Goal: Task Accomplishment & Management: Complete application form

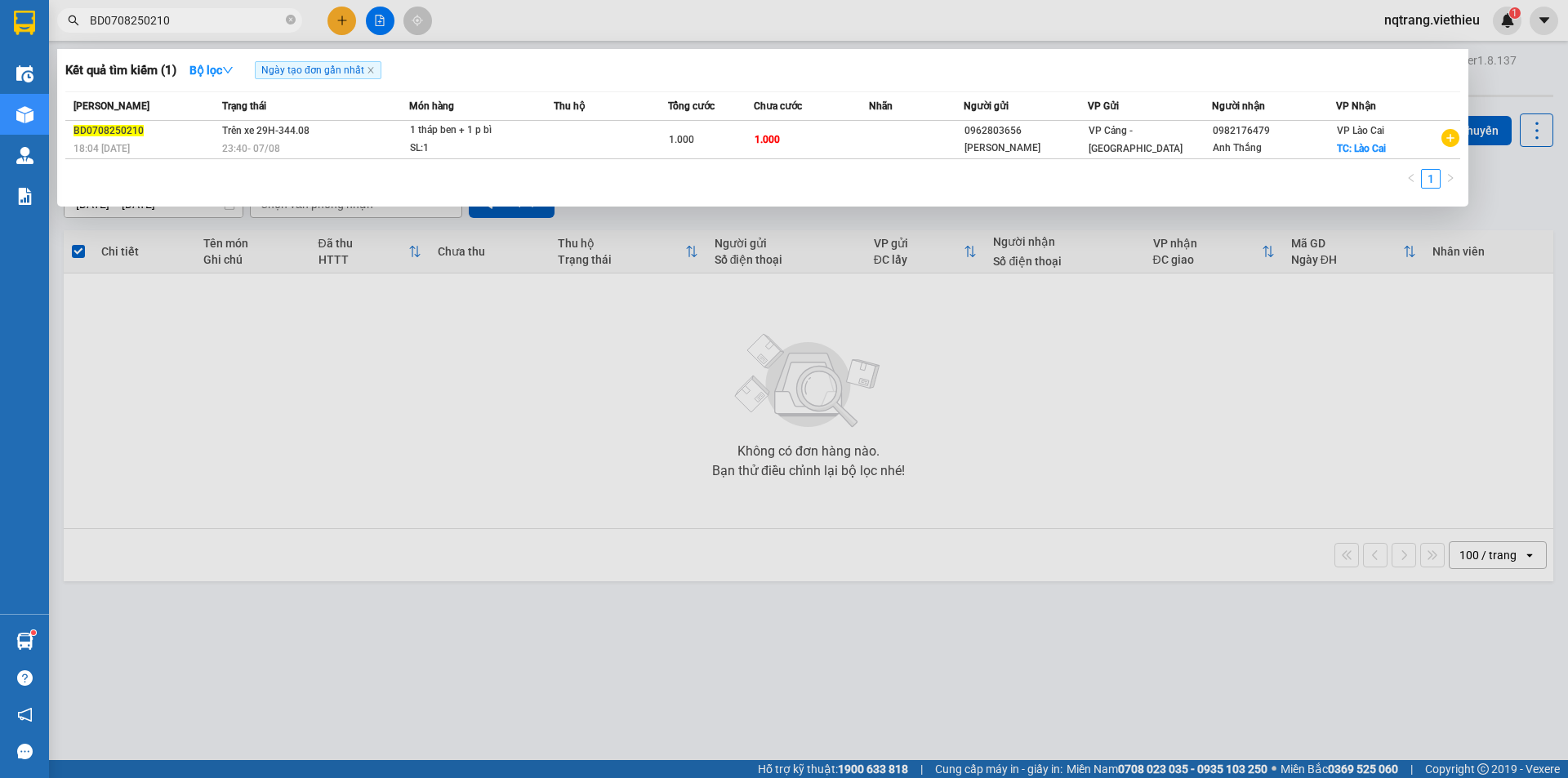
click at [39, 20] on section "Kết quả tìm kiếm ( 1 ) Bộ lọc Ngày tạo đơn gần nhất Mã ĐH Trạng thái Món hàng T…" at bounding box center [784, 389] width 1568 height 778
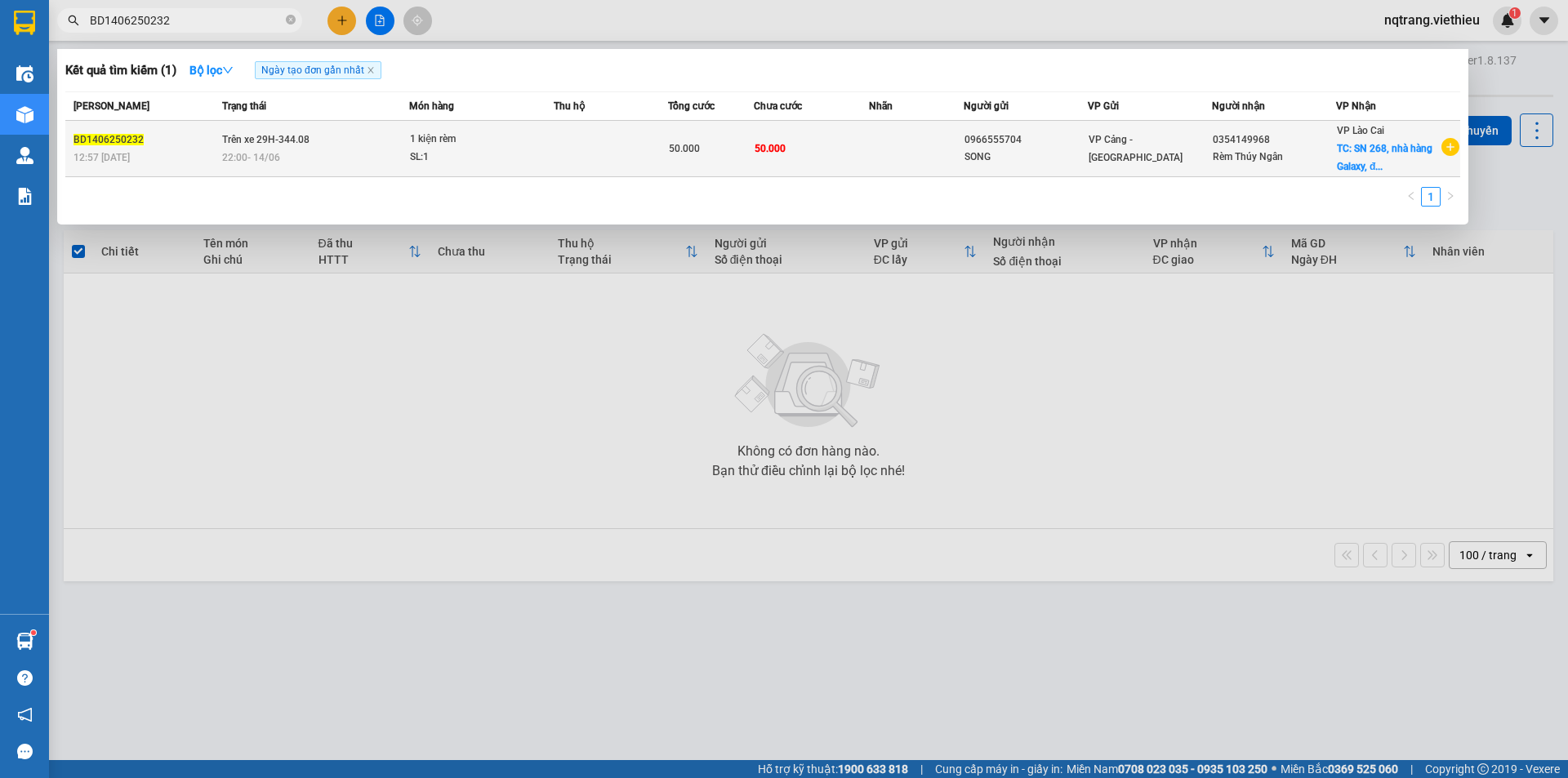
type input "BD1406250232"
click at [899, 151] on td at bounding box center [917, 148] width 96 height 56
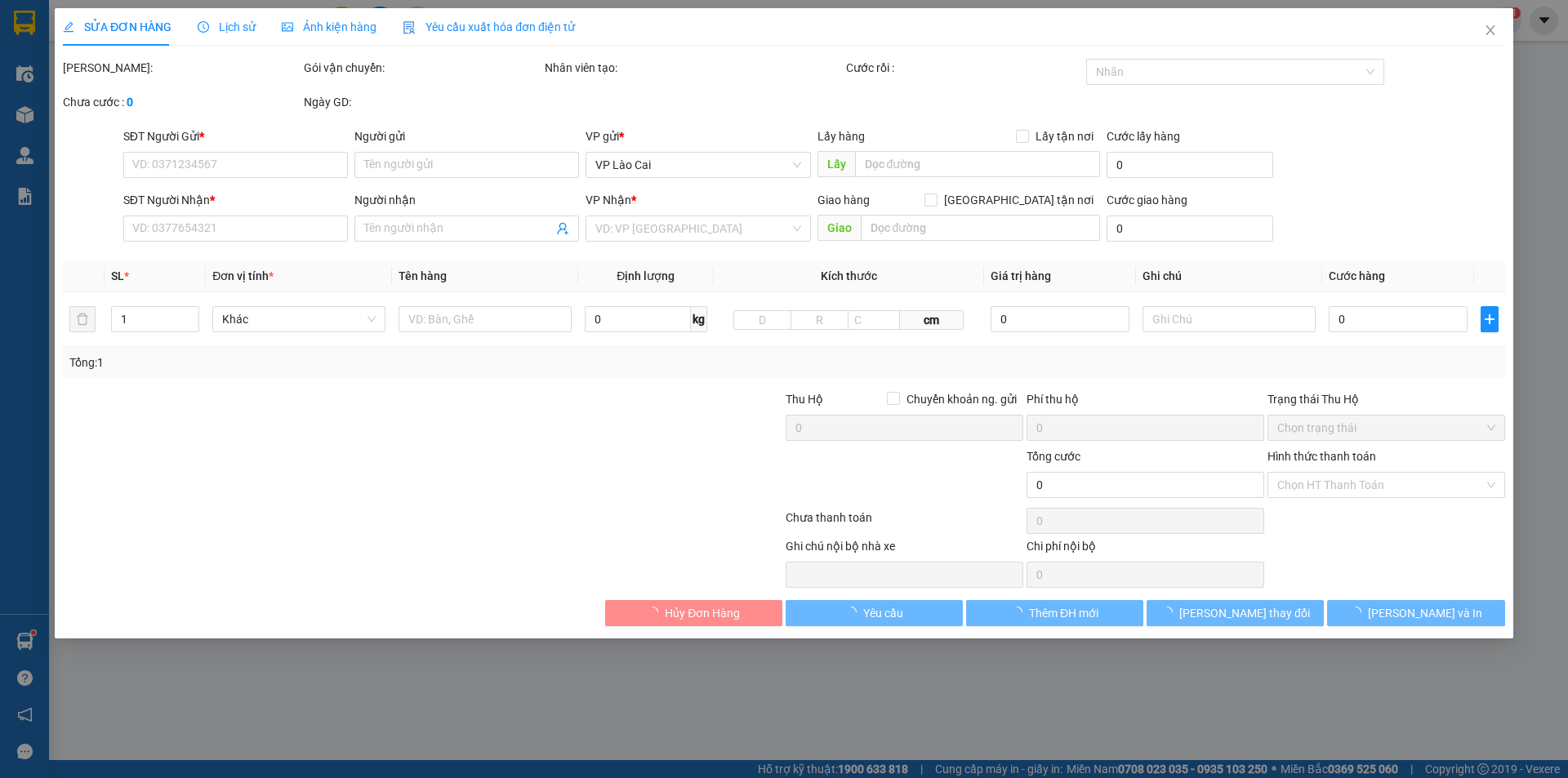
type input "0966555704"
type input "SONG"
type input "0354149968"
type input "Rèm Thúy Ngân"
checkbox input "true"
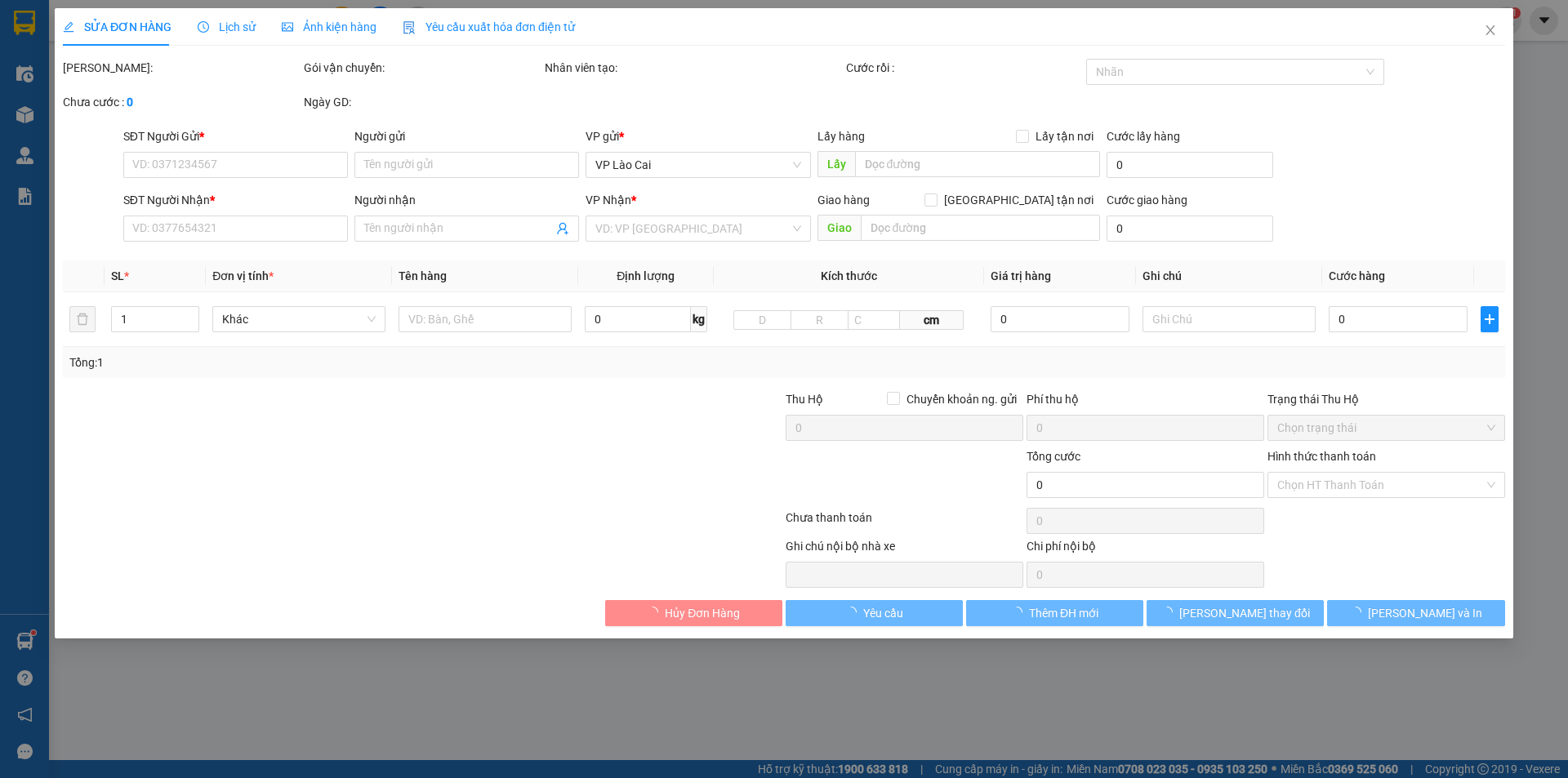
type input "SN 268, nhà hàng Galaxy, [GEOGRAPHIC_DATA][PERSON_NAME], [GEOGRAPHIC_DATA], LC"
type input "50.000"
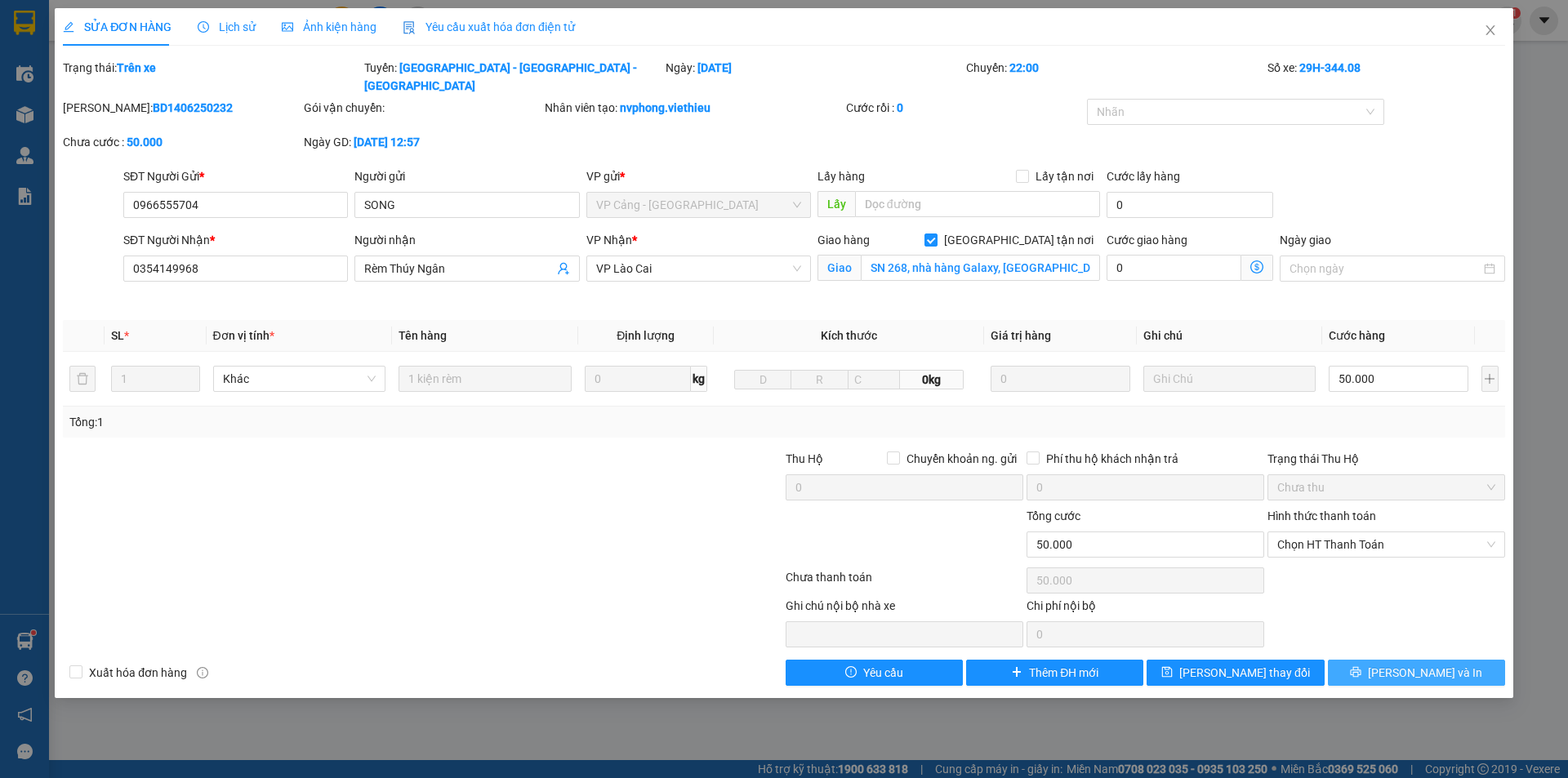
click at [1445, 664] on span "[PERSON_NAME] và In" at bounding box center [1425, 673] width 115 height 18
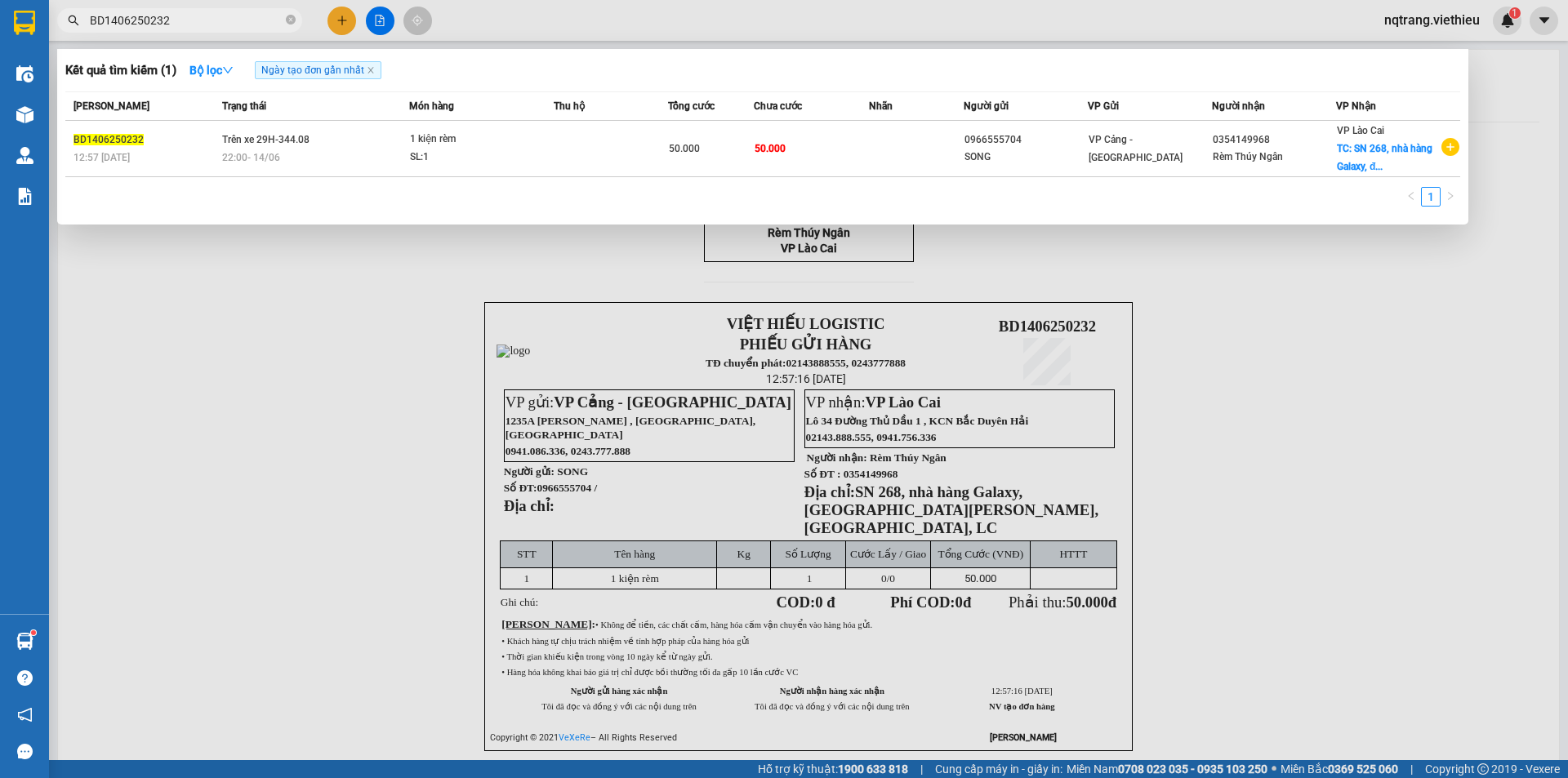
drag, startPoint x: 247, startPoint y: 22, endPoint x: 61, endPoint y: 40, distance: 186.9
click at [61, 35] on div "Kết quả tìm kiếm ( 1 ) Bộ lọc Ngày tạo đơn gần nhất Mã ĐH Trạng thái Món hàng T…" at bounding box center [159, 21] width 319 height 29
paste input "0354149968"
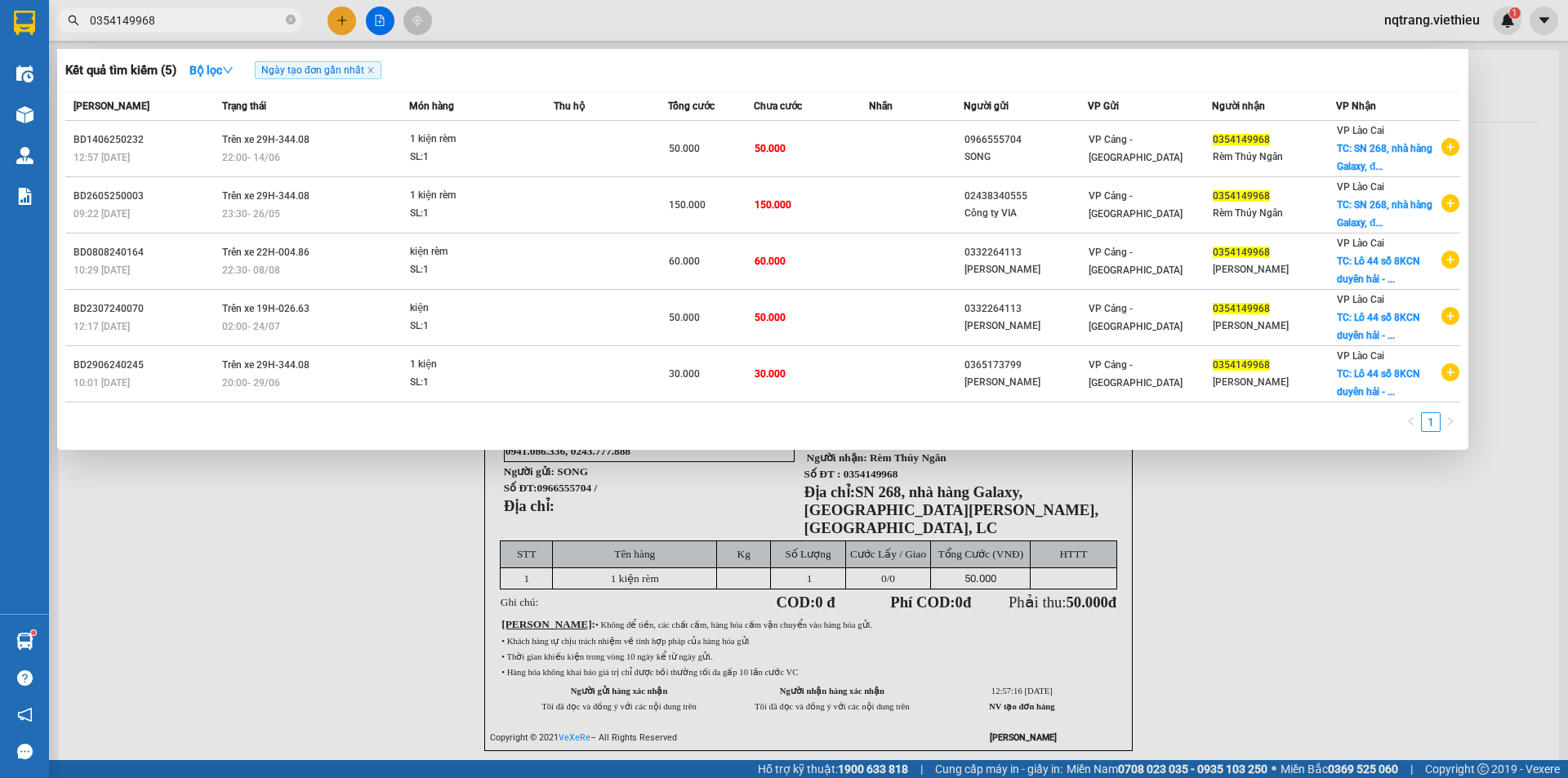
drag, startPoint x: 189, startPoint y: 21, endPoint x: 66, endPoint y: 39, distance: 124.3
click at [66, 35] on div "Kết quả tìm kiếm ( 5 ) Bộ lọc Ngày tạo đơn gần nhất Mã ĐH Trạng thái Món hàng T…" at bounding box center [159, 21] width 319 height 29
paste input "BD1208250056"
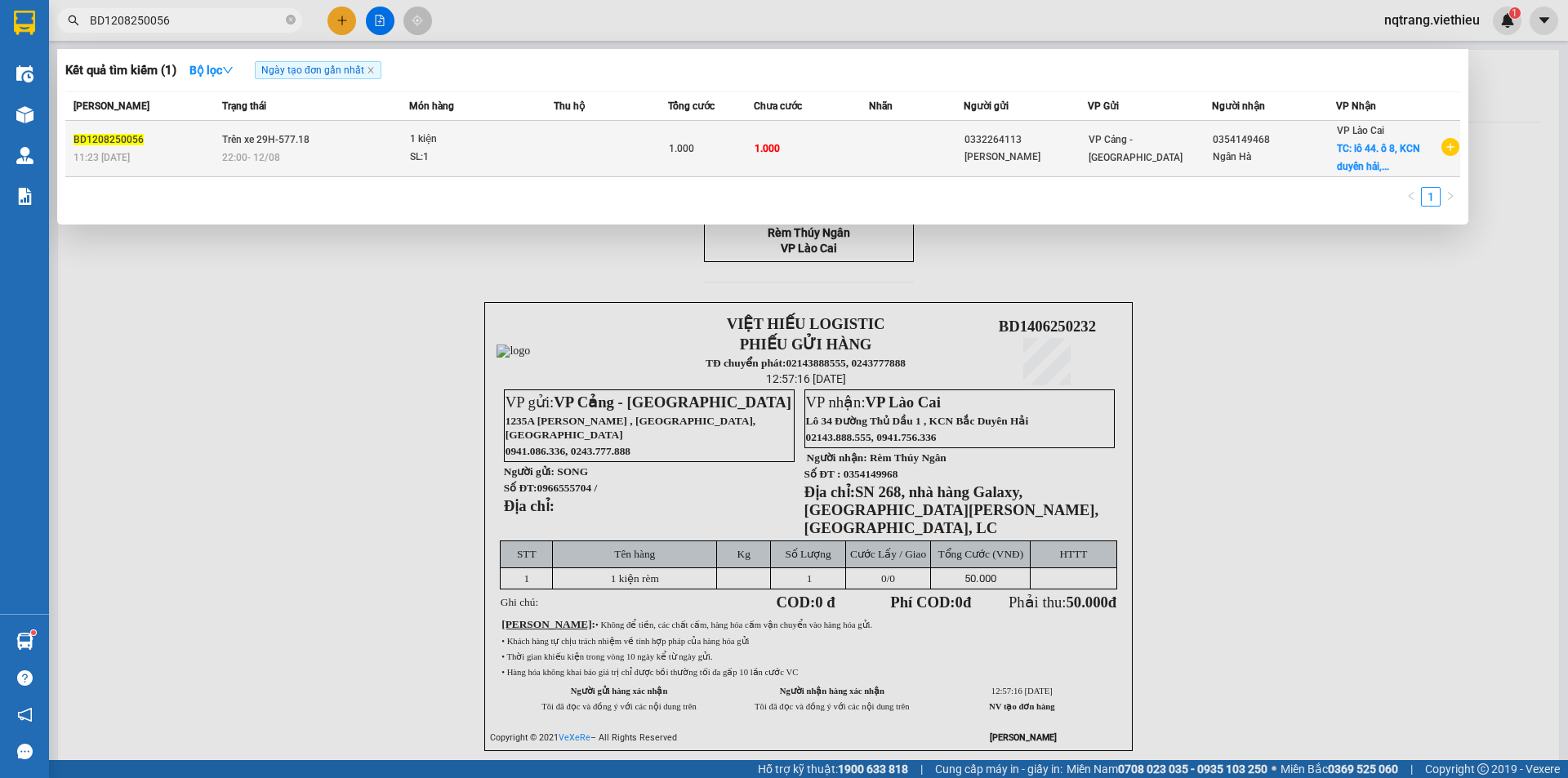
type input "BD1208250056"
click at [1033, 151] on div "[PERSON_NAME]" at bounding box center [1026, 156] width 123 height 17
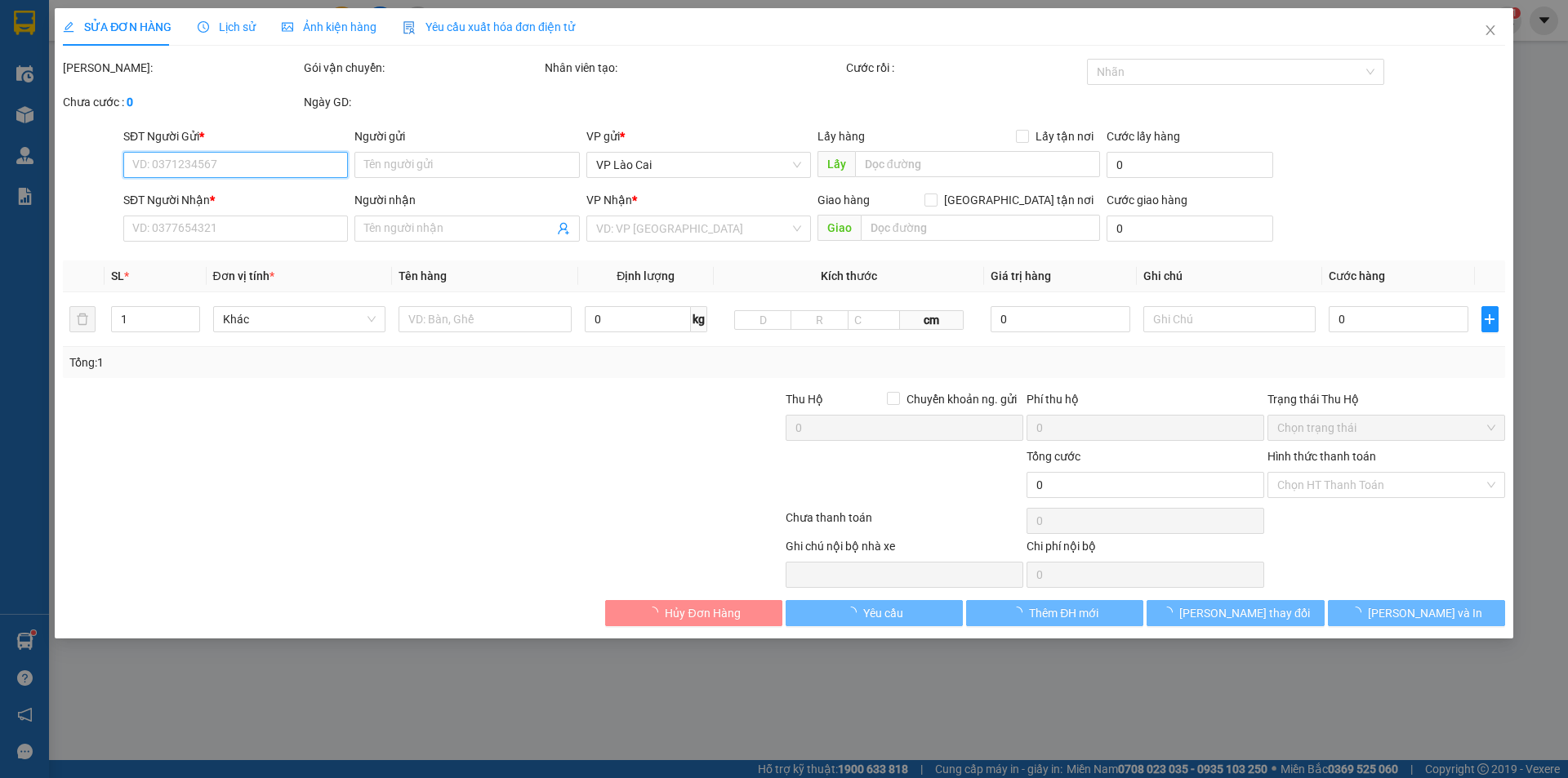
type input "0332264113"
type input "[PERSON_NAME]"
type input "0354149468"
type input "Ngân Hà"
checkbox input "true"
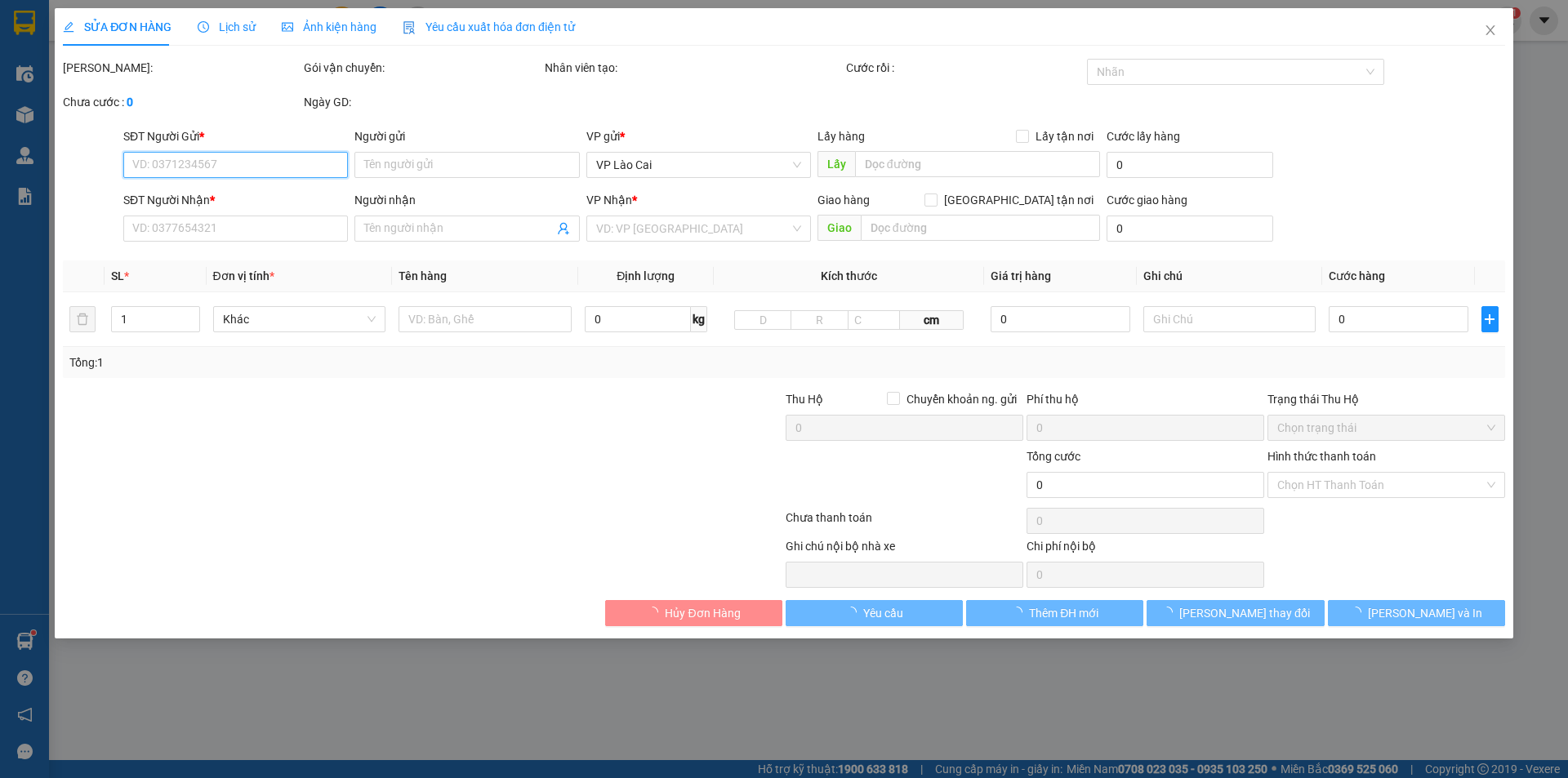
type input "lô 44. ô 8, KCN duyên hải, LC"
type input "1.000"
